Goal: Task Accomplishment & Management: Manage account settings

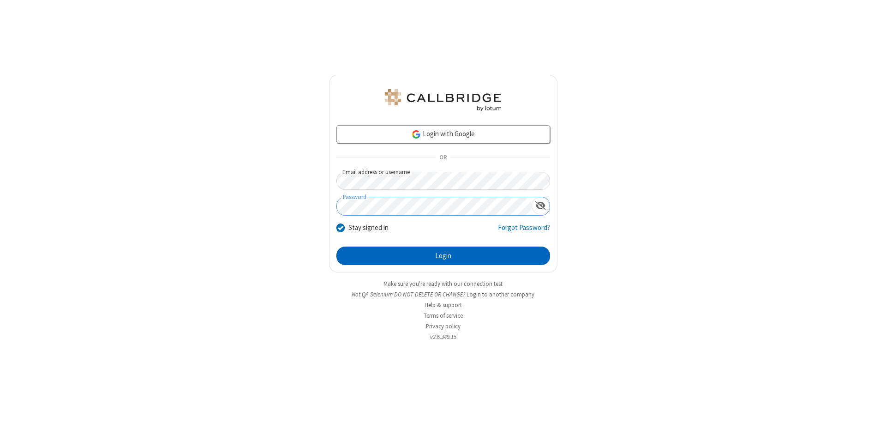
click at [443, 256] on button "Login" at bounding box center [443, 255] width 214 height 18
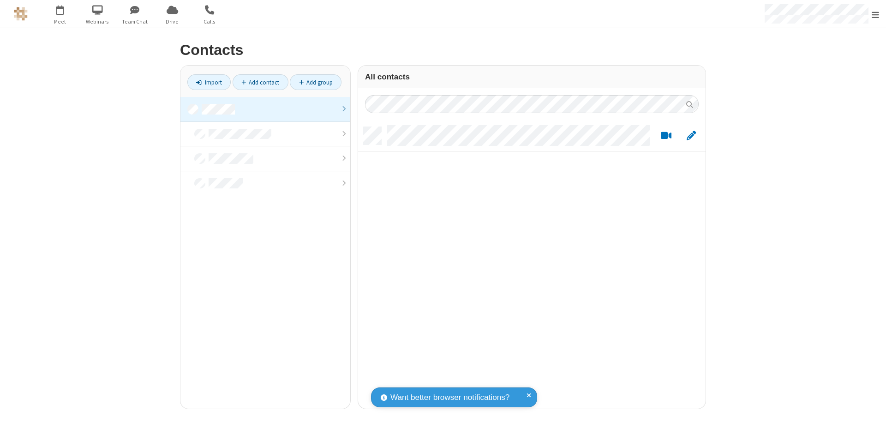
scroll to position [281, 341]
click at [265, 109] on link at bounding box center [265, 109] width 170 height 25
click at [260, 82] on link "Add contact" at bounding box center [261, 82] width 56 height 16
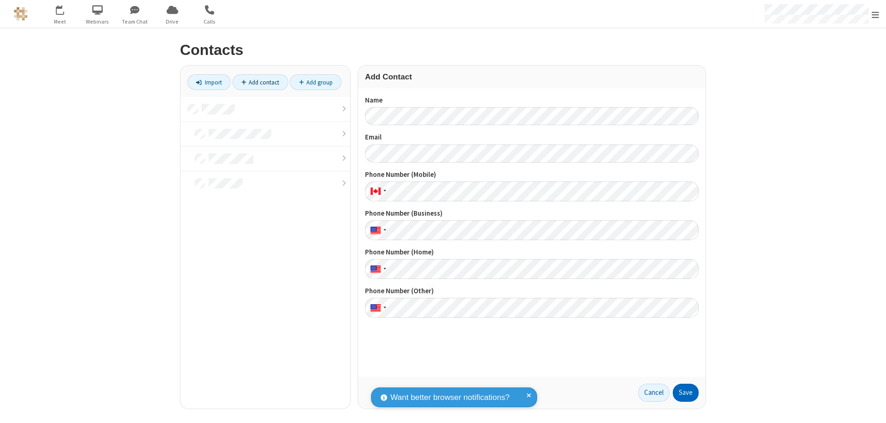
click at [686, 392] on button "Save" at bounding box center [686, 392] width 26 height 18
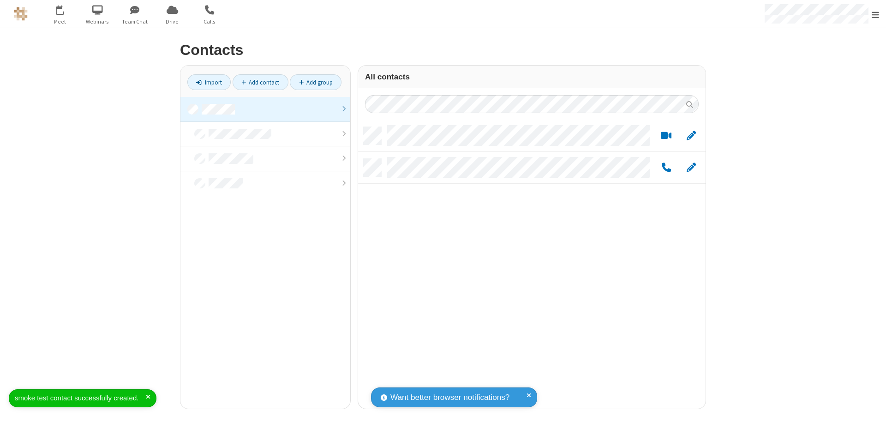
scroll to position [281, 341]
click at [260, 82] on link "Add contact" at bounding box center [261, 82] width 56 height 16
